Goal: Register for event/course

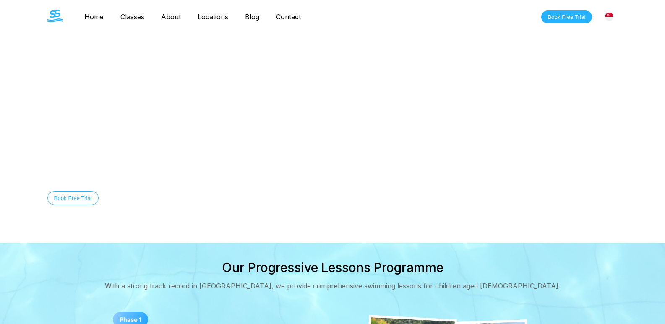
click at [98, 15] on link "Home" at bounding box center [94, 17] width 36 height 8
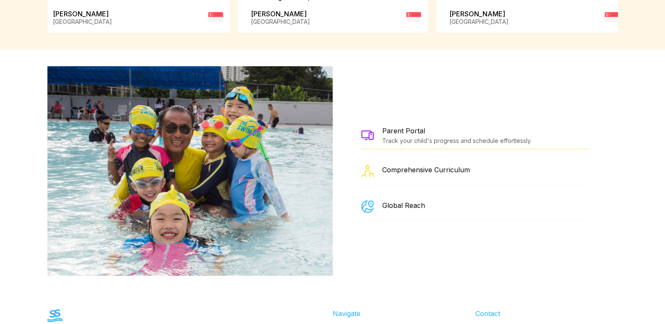
scroll to position [1408, 0]
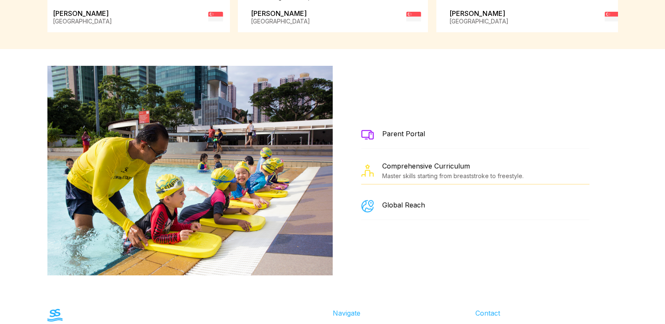
click at [403, 130] on div "Parent Portal" at bounding box center [403, 134] width 43 height 8
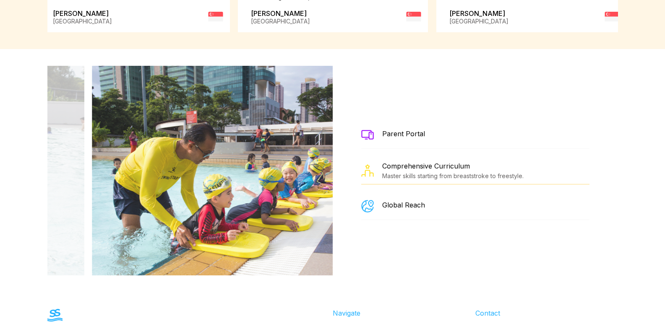
click at [408, 135] on div "Parent Portal" at bounding box center [475, 135] width 228 height 27
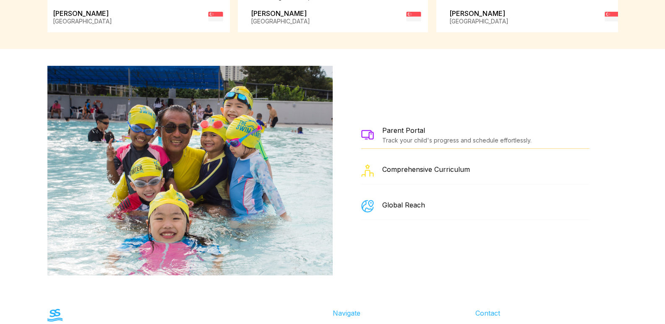
click at [408, 137] on div "Track your child's progress and schedule effortlessly." at bounding box center [456, 140] width 149 height 7
click at [429, 126] on div "Parent Portal" at bounding box center [456, 130] width 149 height 8
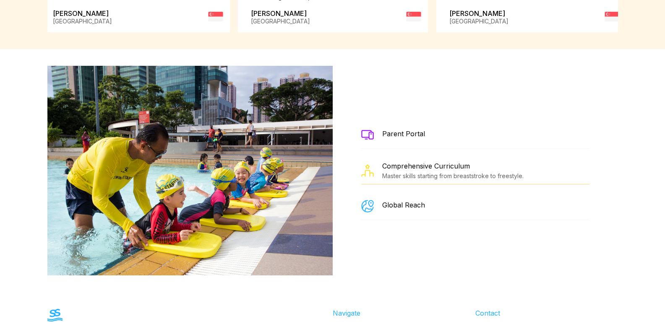
click at [432, 123] on div "Parent Portal" at bounding box center [475, 135] width 228 height 27
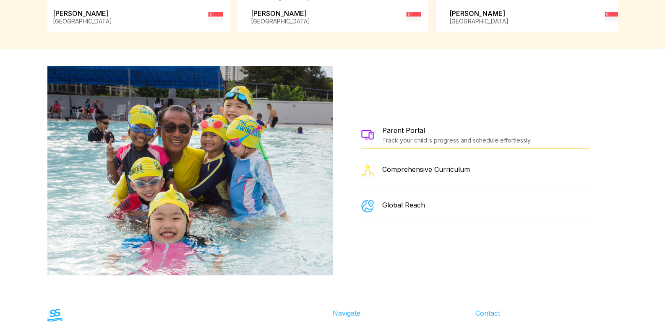
click at [410, 137] on div "Track your child's progress and schedule effortlessly." at bounding box center [456, 140] width 149 height 7
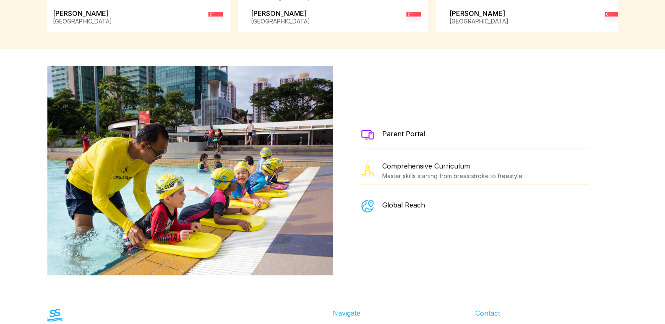
click at [406, 130] on div "Parent Portal" at bounding box center [403, 134] width 43 height 8
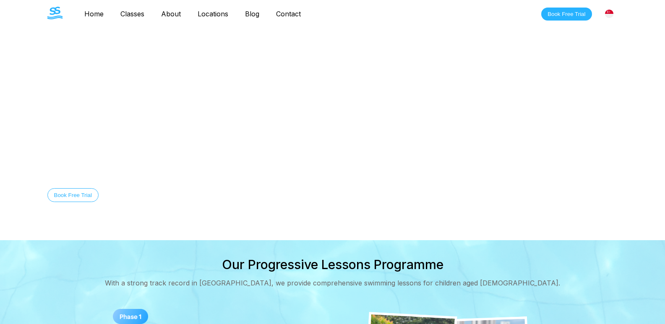
scroll to position [0, 0]
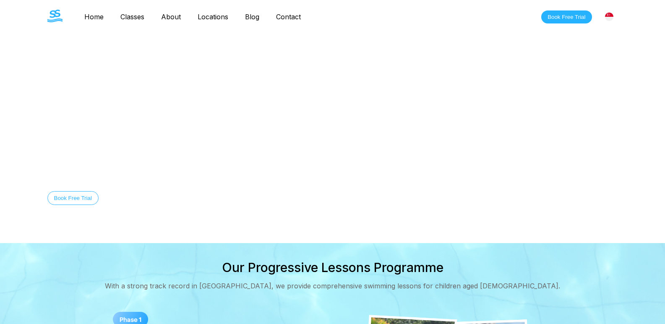
click at [289, 16] on link "Contact" at bounding box center [289, 17] width 42 height 8
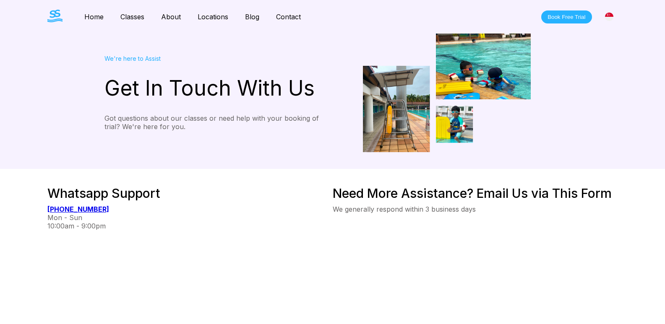
click at [139, 16] on link "Classes" at bounding box center [132, 17] width 41 height 8
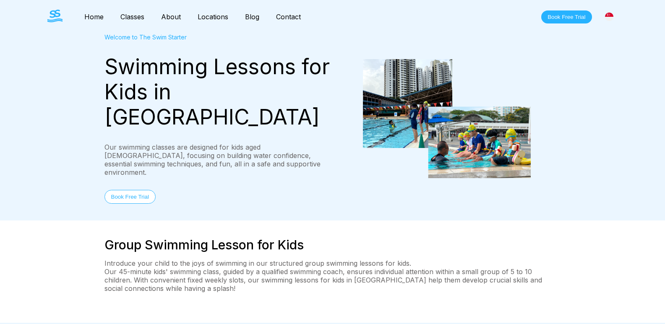
click at [229, 221] on div "Group Swimming Lesson for Kids Introduce your child to the joys of swimming in …" at bounding box center [332, 272] width 665 height 102
click at [173, 18] on link "About" at bounding box center [171, 17] width 37 height 8
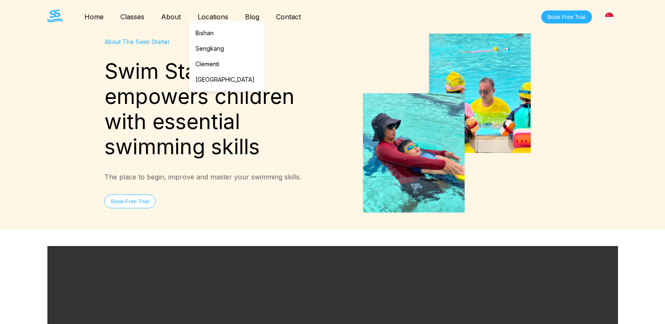
click at [205, 15] on link "Locations" at bounding box center [212, 17] width 47 height 8
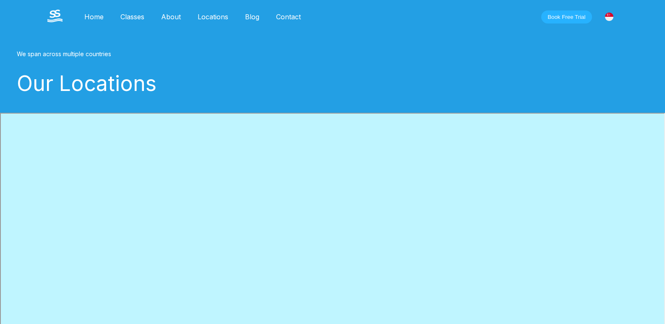
click at [253, 16] on link "Blog" at bounding box center [252, 17] width 31 height 8
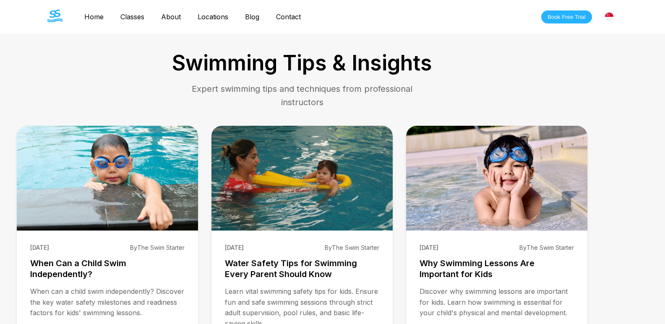
click at [287, 14] on link "Contact" at bounding box center [289, 17] width 42 height 8
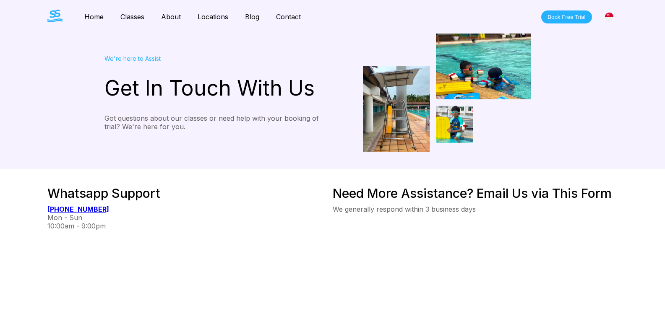
click at [94, 15] on link "Home" at bounding box center [94, 17] width 36 height 8
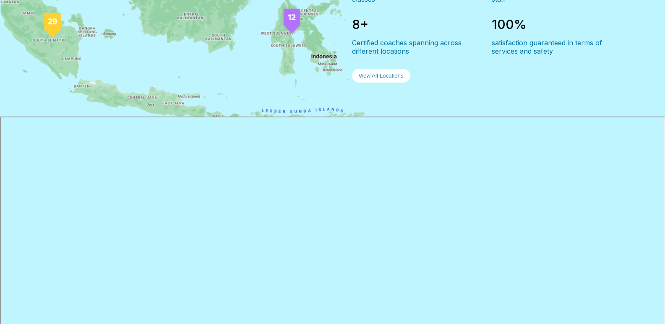
scroll to position [889, 0]
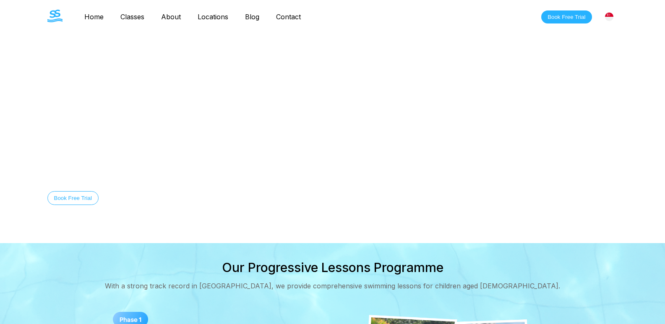
click at [89, 13] on link "Home" at bounding box center [94, 17] width 36 height 8
click at [129, 17] on link "Classes" at bounding box center [132, 17] width 41 height 8
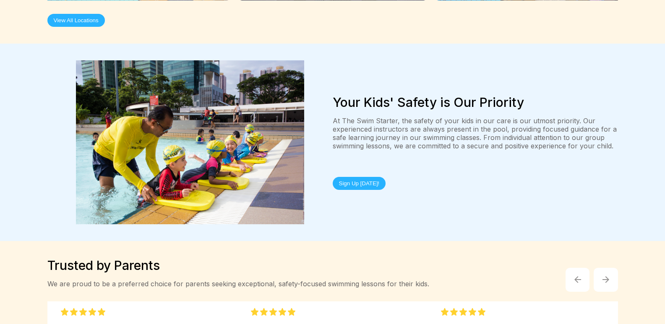
scroll to position [1732, 0]
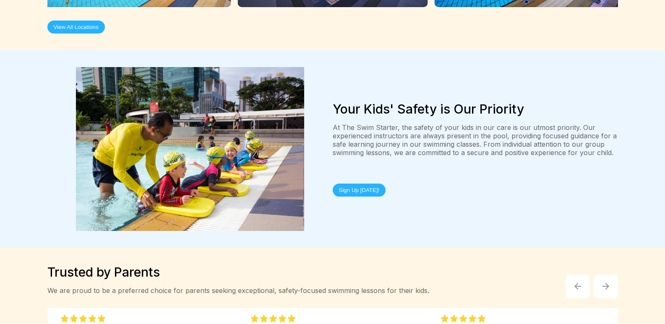
click at [359, 184] on button "Sign Up Today!" at bounding box center [359, 190] width 53 height 13
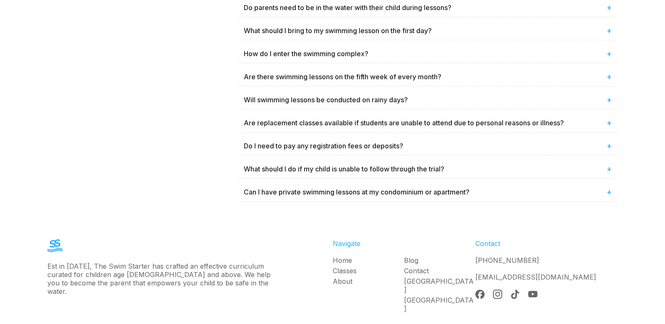
scroll to position [576, 0]
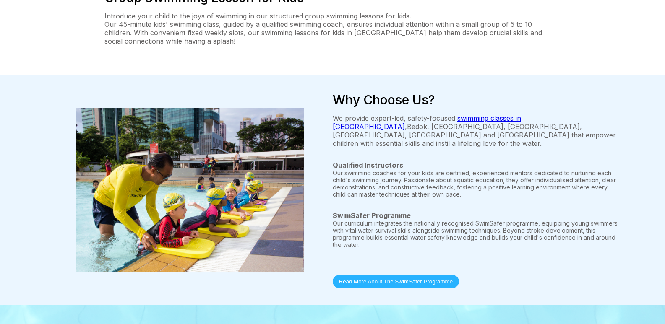
scroll to position [246, 0]
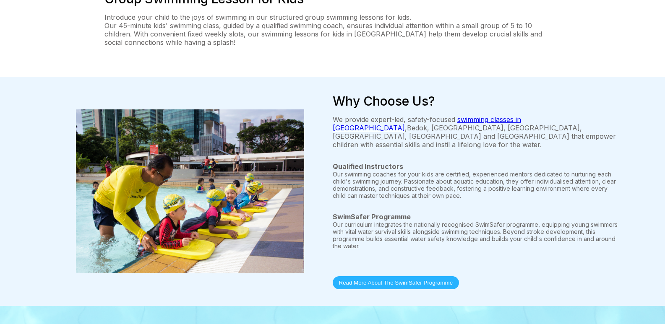
click at [500, 115] on link "swimming classes in [GEOGRAPHIC_DATA]" at bounding box center [427, 123] width 188 height 17
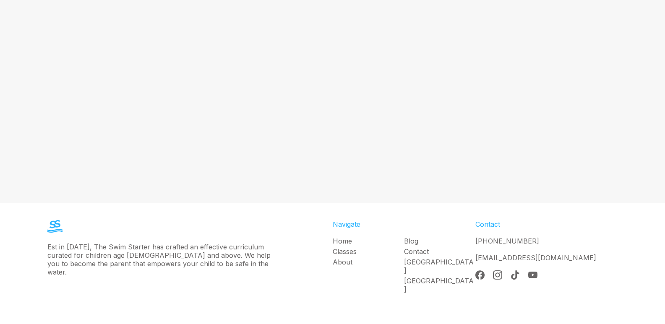
scroll to position [1913, 0]
